Goal: Navigation & Orientation: Find specific page/section

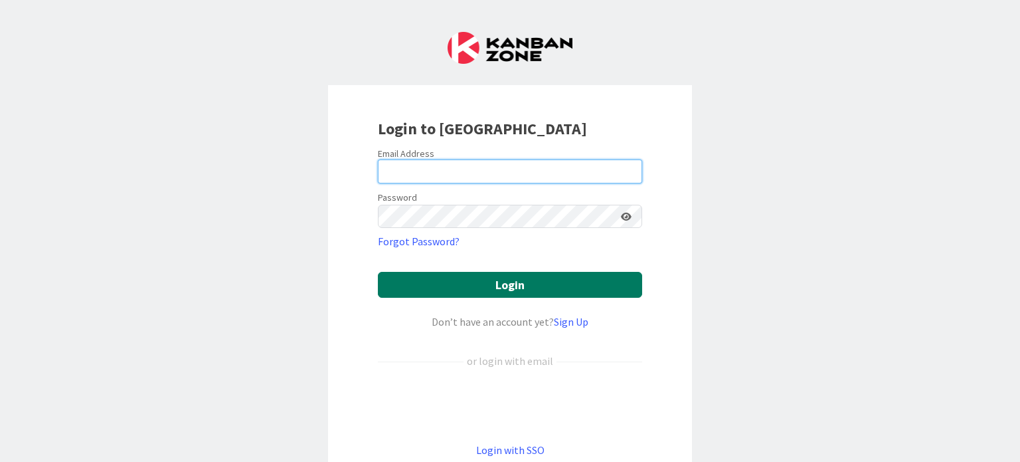
type input "[PERSON_NAME][EMAIL_ADDRESS][PERSON_NAME][DOMAIN_NAME]"
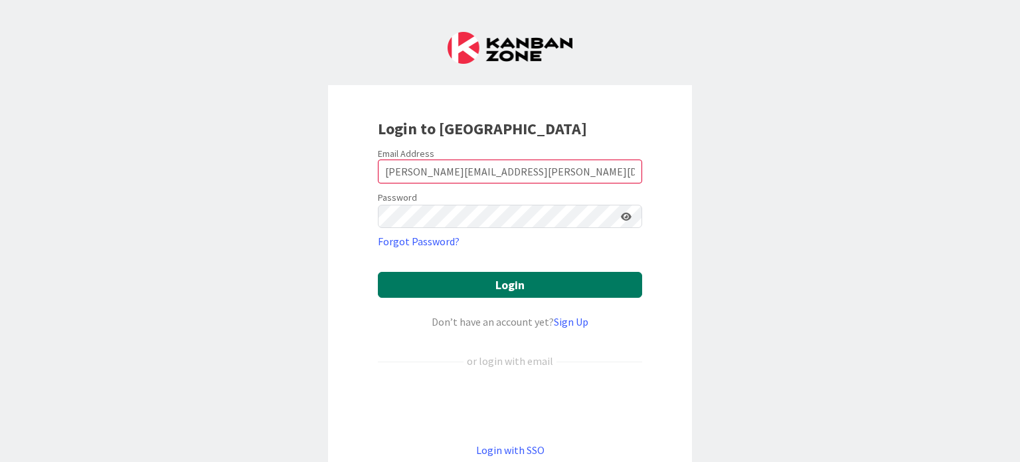
click at [515, 284] on button "Login" at bounding box center [510, 285] width 264 height 26
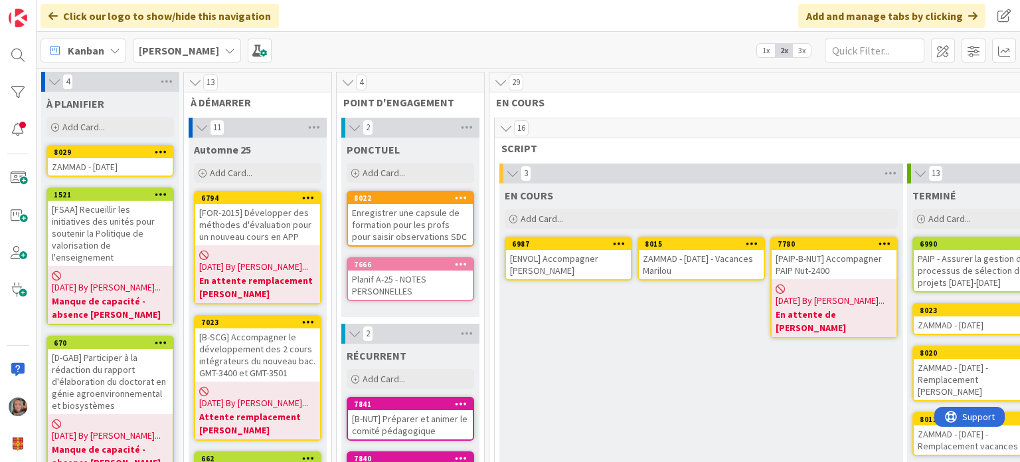
click at [178, 45] on b "[PERSON_NAME]" at bounding box center [179, 50] width 80 height 13
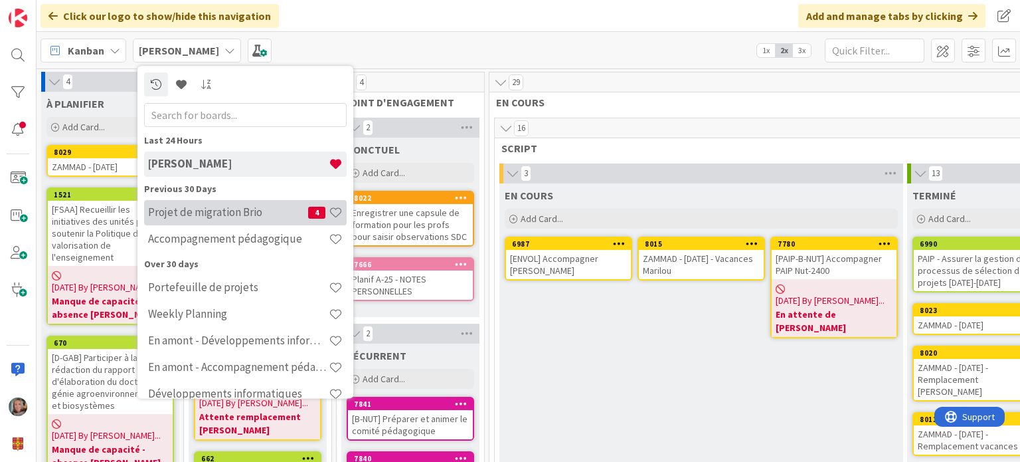
click at [221, 212] on h4 "Projet de migration Brio" at bounding box center [228, 212] width 160 height 13
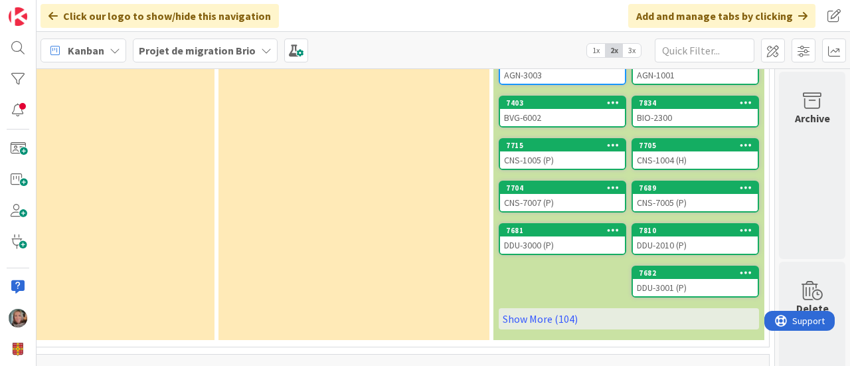
scroll to position [731, 401]
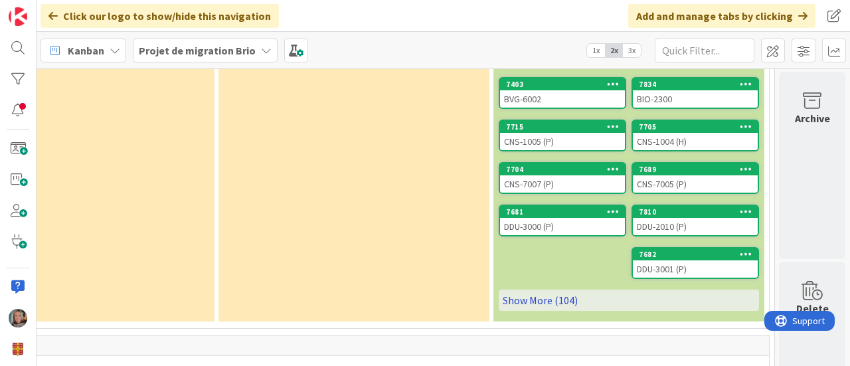
click at [533, 290] on link "Show More (104)" at bounding box center [629, 300] width 260 height 21
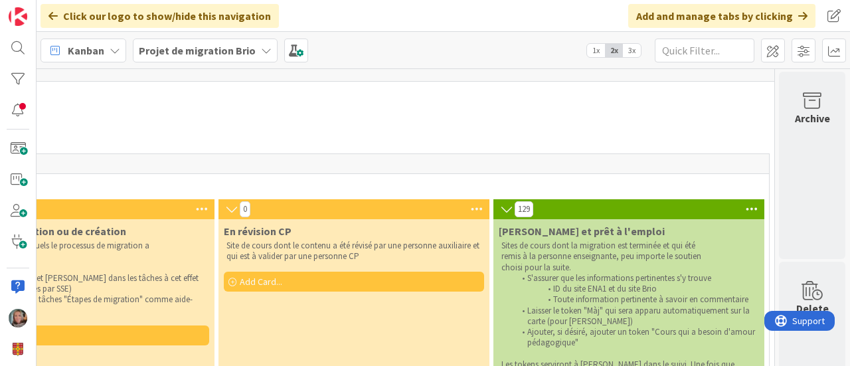
scroll to position [0, 401]
